Goal: Task Accomplishment & Management: Manage account settings

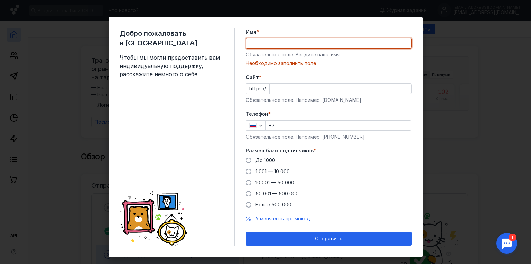
click at [270, 42] on input "Имя *" at bounding box center [328, 43] width 165 height 10
type input "[PERSON_NAME]"
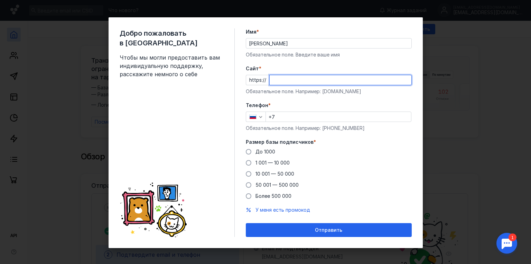
click at [276, 80] on input "Cайт *" at bounding box center [341, 80] width 142 height 10
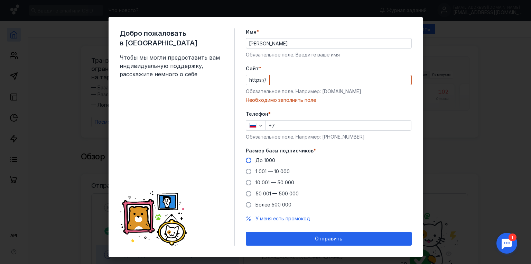
click at [246, 161] on span at bounding box center [249, 160] width 6 height 6
click at [0, 0] on input "До 1000" at bounding box center [0, 0] width 0 height 0
click at [270, 80] on input "Cайт *" at bounding box center [341, 80] width 142 height 10
paste input "[DOMAIN_NAME][URL]"
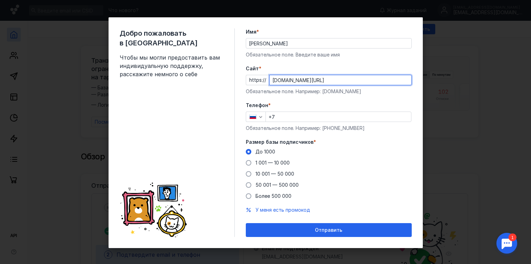
click at [281, 81] on input "[DOMAIN_NAME][URL]" at bounding box center [341, 80] width 142 height 10
type input "[DOMAIN_NAME][URL]"
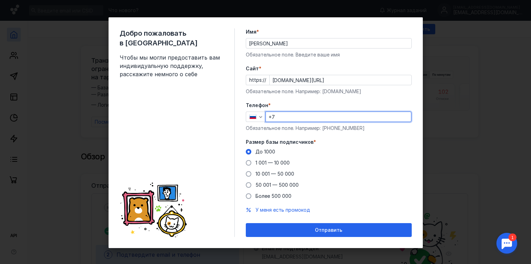
click at [288, 119] on input "+7" at bounding box center [338, 117] width 145 height 10
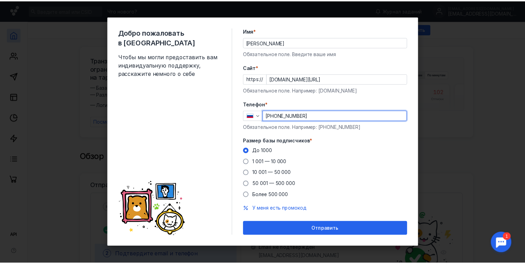
scroll to position [1, 0]
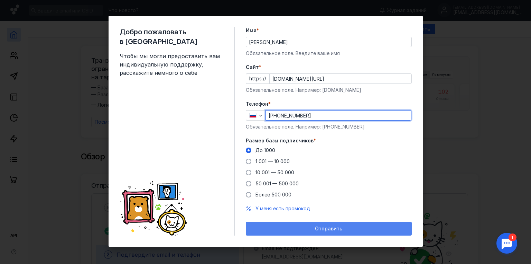
type input "[PHONE_NUMBER]"
click at [308, 227] on div "Отправить" at bounding box center [328, 228] width 159 height 6
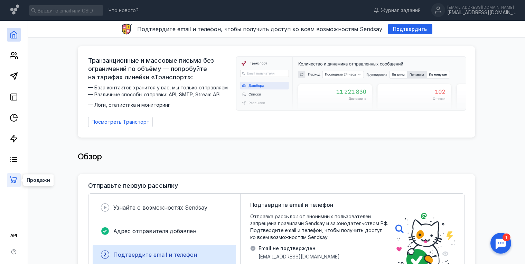
click at [13, 176] on icon at bounding box center [14, 180] width 8 height 8
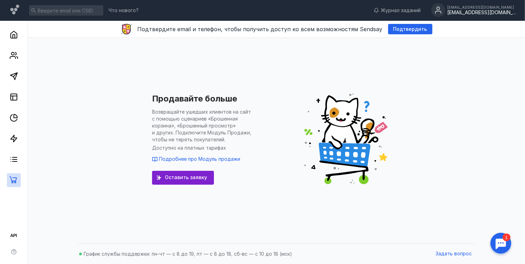
click at [493, 8] on div "[EMAIL_ADDRESS][DOMAIN_NAME]" at bounding box center [482, 7] width 69 height 4
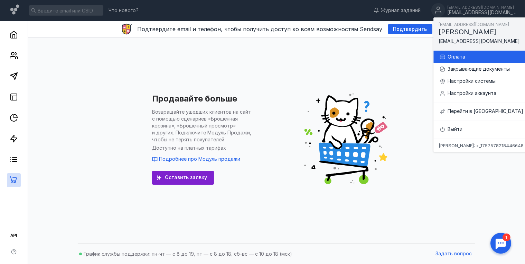
click at [468, 60] on div "Оплата" at bounding box center [485, 56] width 92 height 12
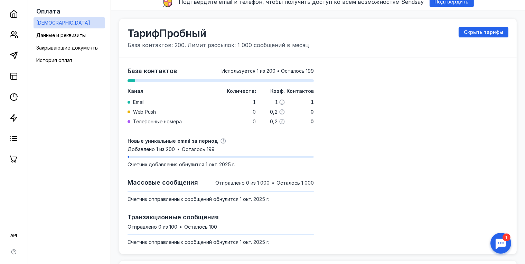
scroll to position [83, 0]
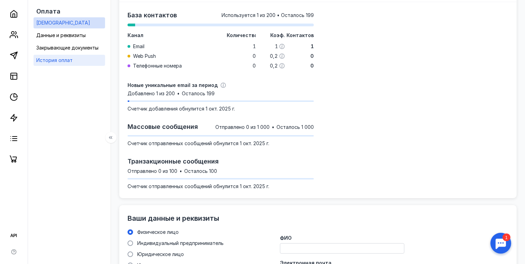
click at [62, 62] on span "История оплат" at bounding box center [54, 60] width 36 height 6
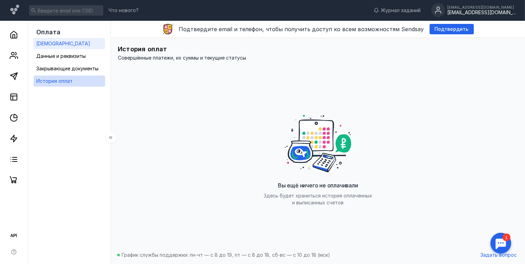
click at [64, 45] on link "[DEMOGRAPHIC_DATA]" at bounding box center [70, 43] width 72 height 11
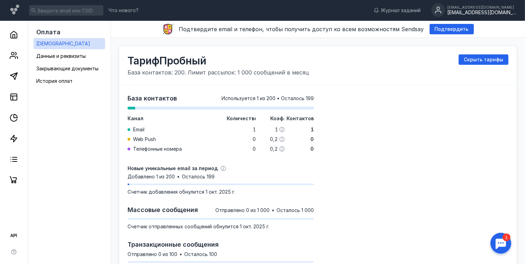
click at [490, 10] on div "[EMAIL_ADDRESS][DOMAIN_NAME]" at bounding box center [482, 13] width 69 height 6
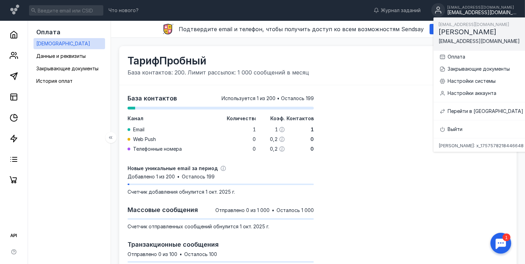
click at [16, 43] on div at bounding box center [14, 104] width 28 height 166
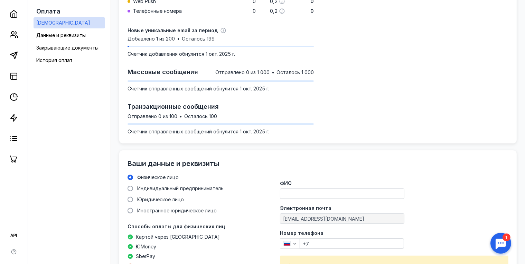
scroll to position [138, 0]
click at [130, 200] on span at bounding box center [131, 199] width 6 height 6
click at [0, 0] on input "Юридическое лицо" at bounding box center [0, 0] width 0 height 0
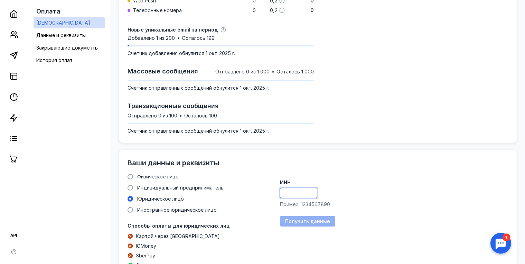
click at [291, 194] on input "ИНН" at bounding box center [298, 193] width 37 height 10
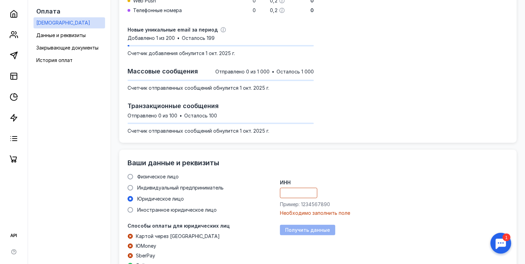
click at [294, 193] on input "ИНН" at bounding box center [298, 193] width 37 height 10
paste input "5407121167"
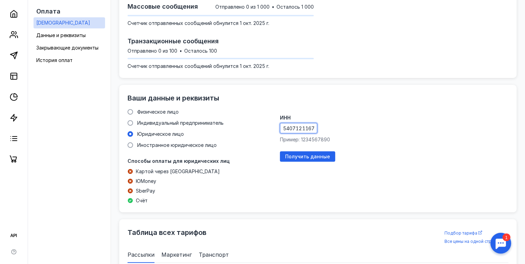
scroll to position [208, 0]
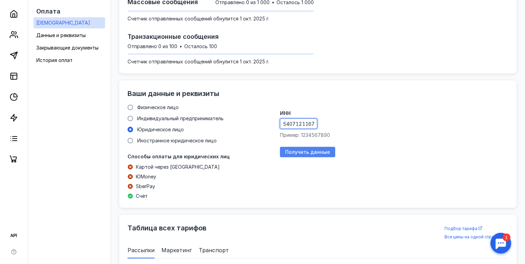
type input "5407121167"
click at [286, 155] on div "Получить данные" at bounding box center [307, 152] width 55 height 10
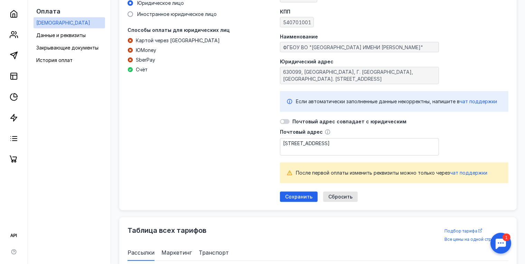
scroll to position [346, 0]
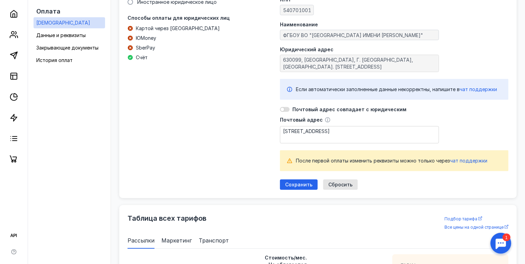
click at [286, 110] on div at bounding box center [285, 109] width 10 height 5
click at [280, 109] on input "checkbox" at bounding box center [280, 109] width 0 height 0
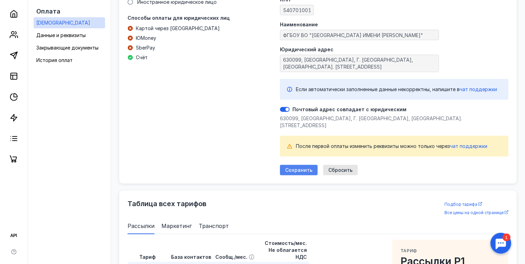
click at [304, 167] on span "Сохранить" at bounding box center [298, 170] width 27 height 6
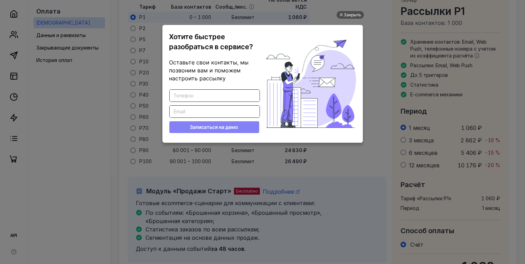
scroll to position [0, 0]
click at [346, 15] on div "Закрыть" at bounding box center [352, 15] width 17 height 8
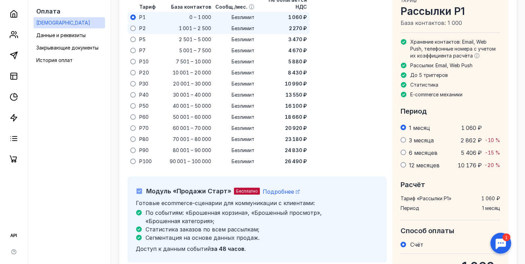
click at [132, 29] on span at bounding box center [133, 29] width 6 height 6
click at [0, 0] on input "radio" at bounding box center [0, 0] width 0 height 0
